Goal: Register for event/course

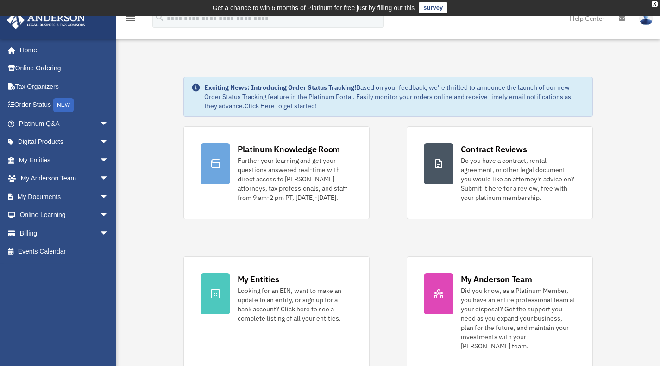
click at [36, 127] on link "Platinum Q&A arrow_drop_down" at bounding box center [64, 123] width 116 height 19
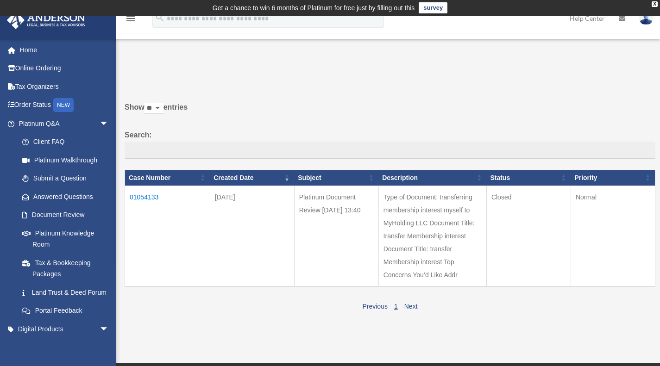
scroll to position [9, 0]
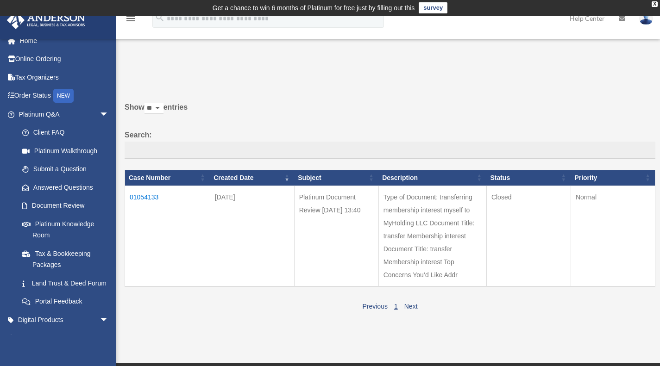
click at [55, 220] on link "Platinum Knowledge Room" at bounding box center [65, 230] width 105 height 30
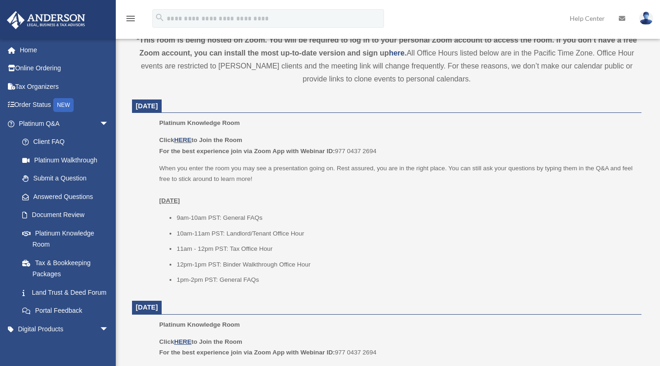
scroll to position [345, 0]
click at [186, 139] on link "HERE" at bounding box center [182, 139] width 17 height 7
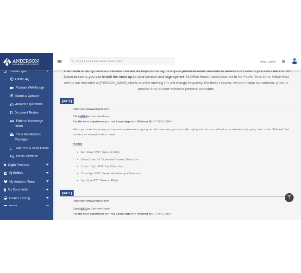
scroll to position [126, 0]
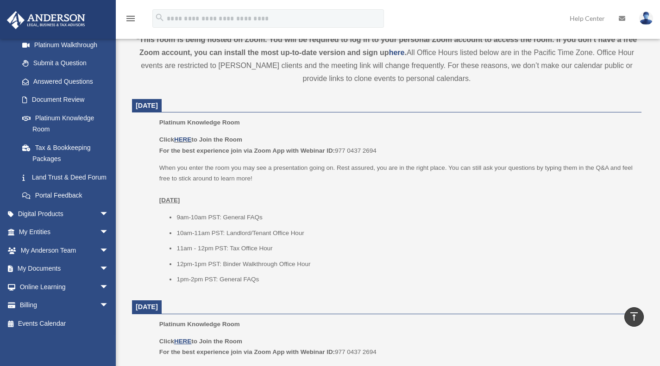
click at [42, 325] on link "Events Calendar" at bounding box center [64, 323] width 116 height 19
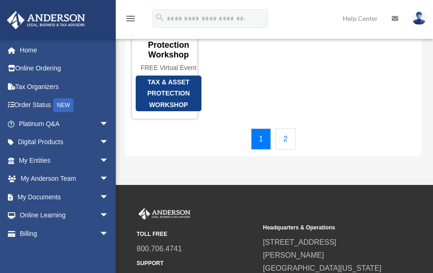
scroll to position [207, 0]
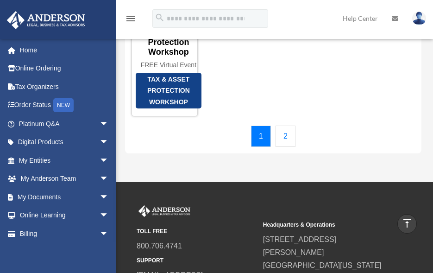
click at [286, 147] on link "2" at bounding box center [285, 135] width 20 height 21
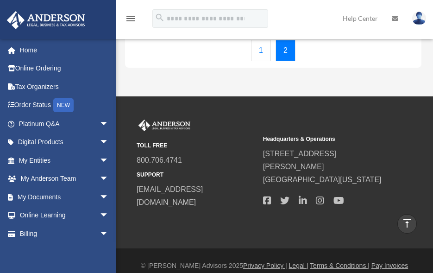
click at [300, 186] on div "TOLL FREE 800.706.4741 SUPPORT [EMAIL_ADDRESS][DOMAIN_NAME] Headquarters & Oper…" at bounding box center [270, 164] width 266 height 90
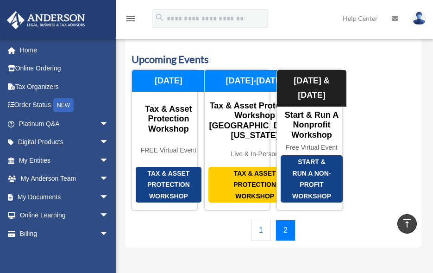
scroll to position [0, 0]
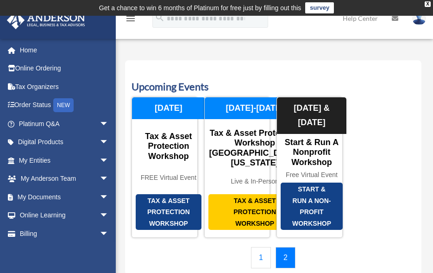
click at [300, 186] on div "Start & Run a Non-Profit Workshop" at bounding box center [312, 205] width 62 height 47
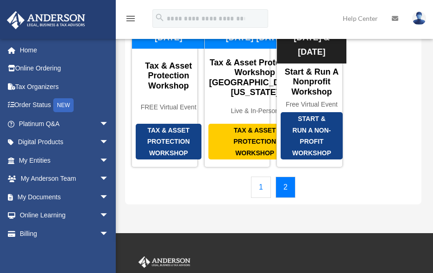
scroll to position [82, 0]
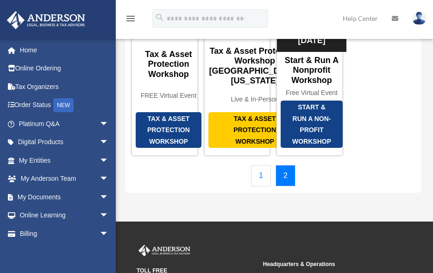
click at [260, 177] on link "1" at bounding box center [261, 175] width 20 height 21
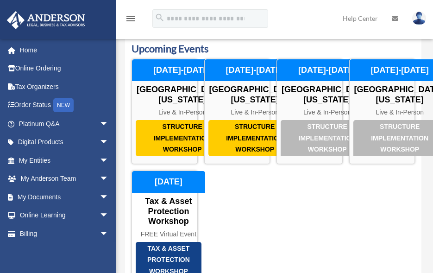
scroll to position [0, 0]
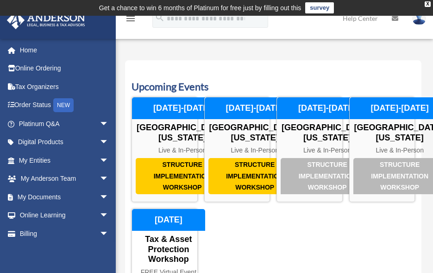
click at [241, 250] on div "Structure Implementation Workshop [GEOGRAPHIC_DATA], [US_STATE] Live & In-Perso…" at bounding box center [272, 210] width 283 height 227
